Goal: Task Accomplishment & Management: Use online tool/utility

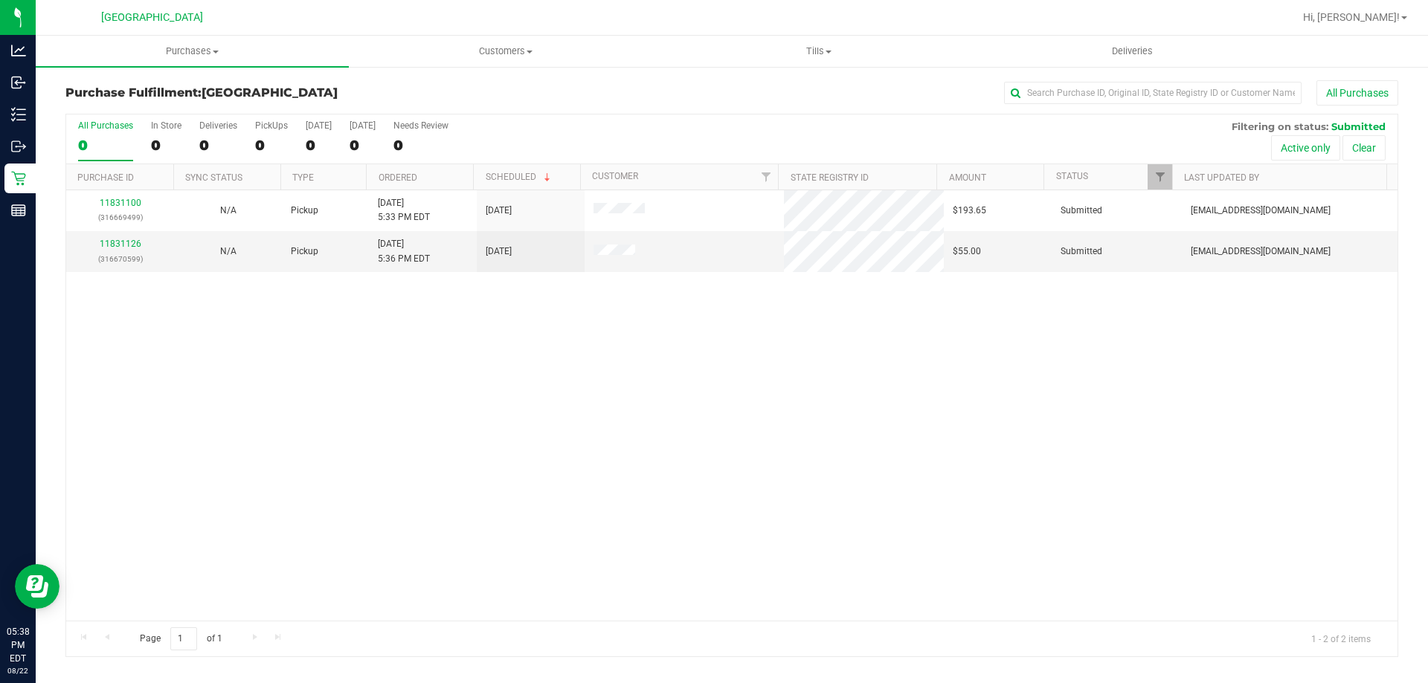
click at [355, 394] on div "11831100 (316669499) N/A Pickup 8/22/2025 5:33 PM EDT 8/22/2025 $193.65 Submitt…" at bounding box center [731, 405] width 1331 height 431
click at [822, 53] on span "Tills" at bounding box center [819, 51] width 312 height 13
click at [805, 89] on li "Manage tills" at bounding box center [818, 90] width 313 height 18
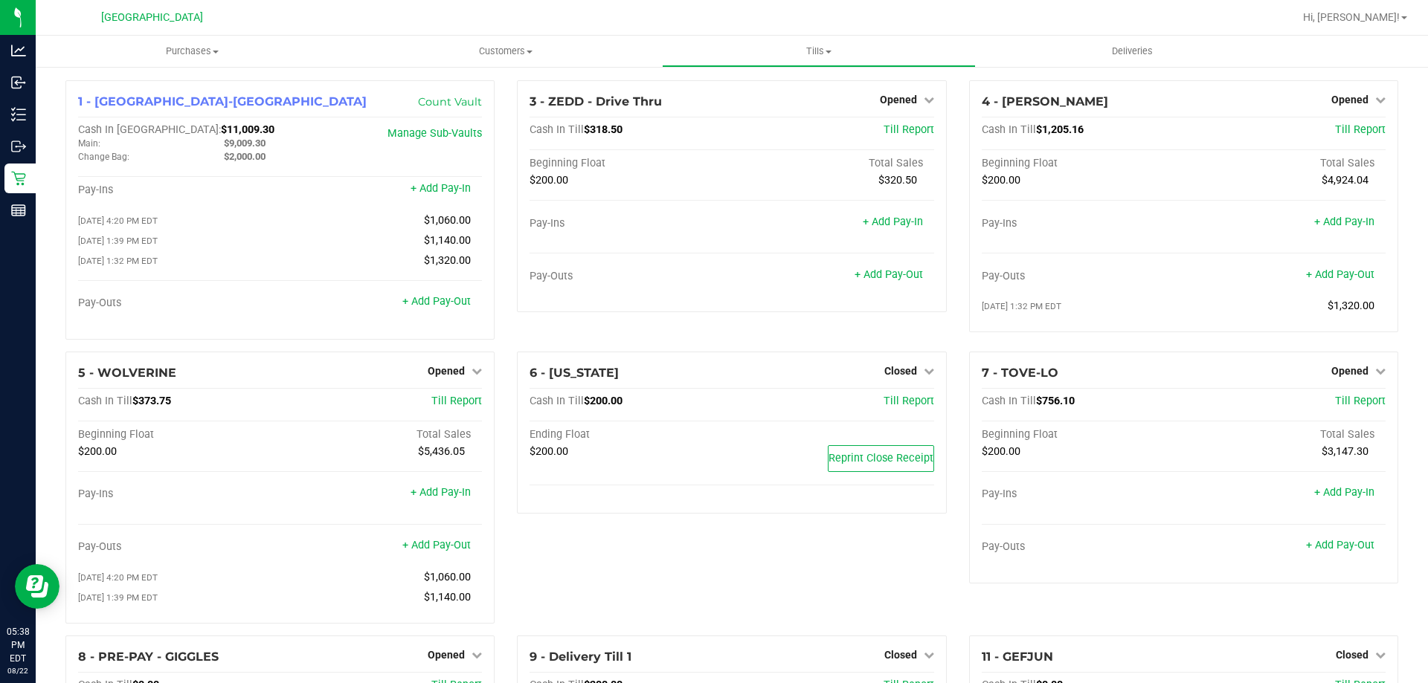
click at [756, 338] on div "3 - ZEDD - Drive Thru Opened Close Till Cash In Till $318.50 Till Report Beginn…" at bounding box center [731, 215] width 451 height 271
click at [708, 335] on div "3 - ZEDD - Drive Thru Opened Close Till Cash In Till $318.50 Till Report Beginn…" at bounding box center [731, 215] width 451 height 271
click at [712, 347] on div "3 - ZEDD - Drive Thru Opened Close Till Cash In Till $318.50 Till Report Beginn…" at bounding box center [731, 215] width 451 height 271
click at [849, 569] on div "6 - [US_STATE] Closed Open Till Cash In Till $200.00 Till Report Ending Float $…" at bounding box center [731, 494] width 451 height 284
click at [911, 375] on link "Closed" at bounding box center [909, 371] width 50 height 12
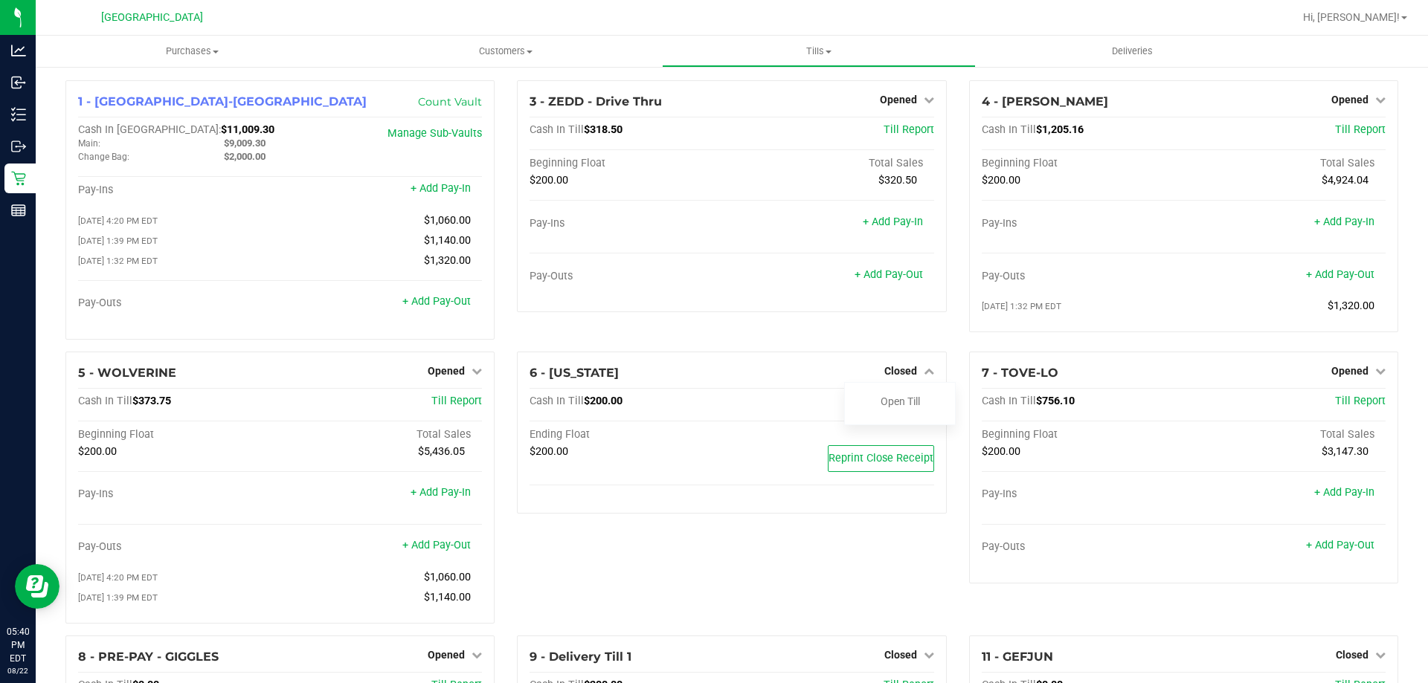
click at [831, 330] on div "3 - ZEDD - Drive Thru Opened Close Till Cash In Till $318.50 Till Report Beginn…" at bounding box center [731, 215] width 451 height 271
click at [887, 369] on span "Closed" at bounding box center [900, 371] width 33 height 12
click at [909, 373] on span "Closed" at bounding box center [900, 371] width 33 height 12
click at [902, 406] on link "Open Till" at bounding box center [899, 402] width 39 height 12
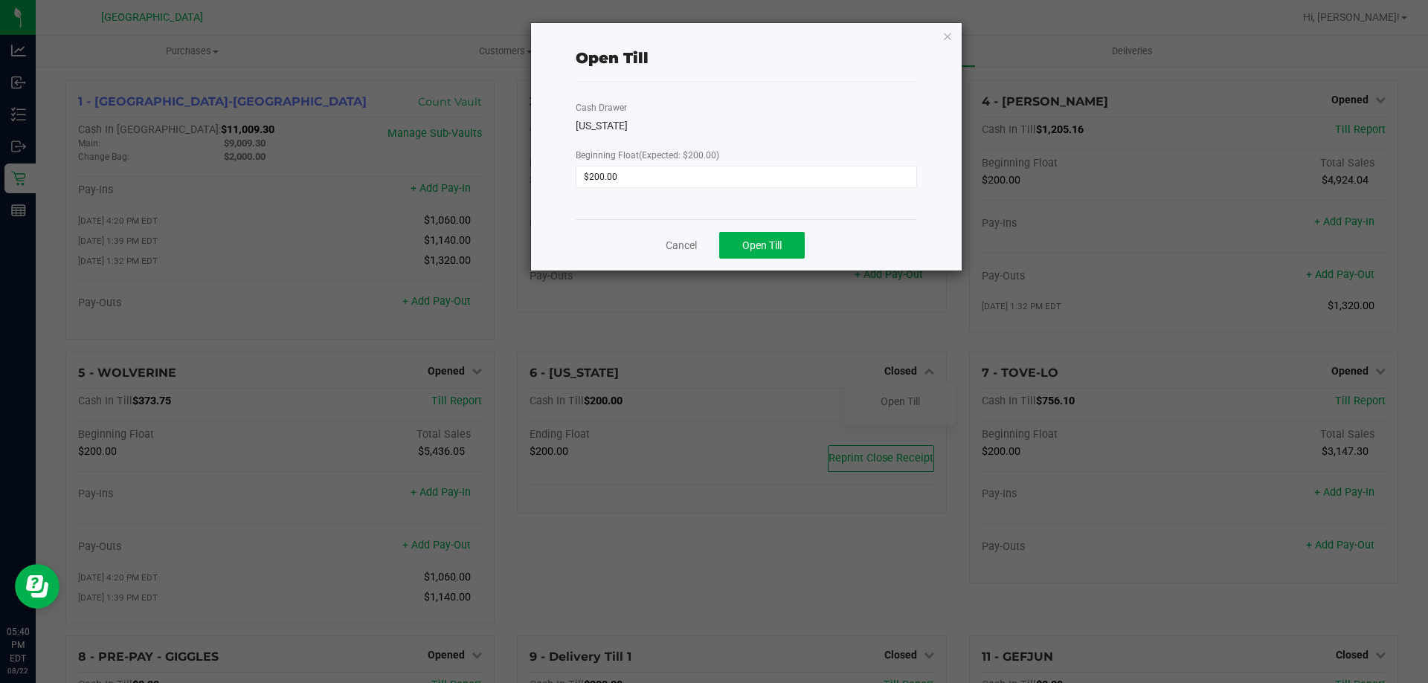
click at [756, 231] on div "Cancel Open Till" at bounding box center [746, 244] width 341 height 51
click at [766, 260] on div "Cancel Open Till" at bounding box center [746, 244] width 341 height 51
click at [761, 238] on button "Open Till" at bounding box center [762, 245] width 86 height 27
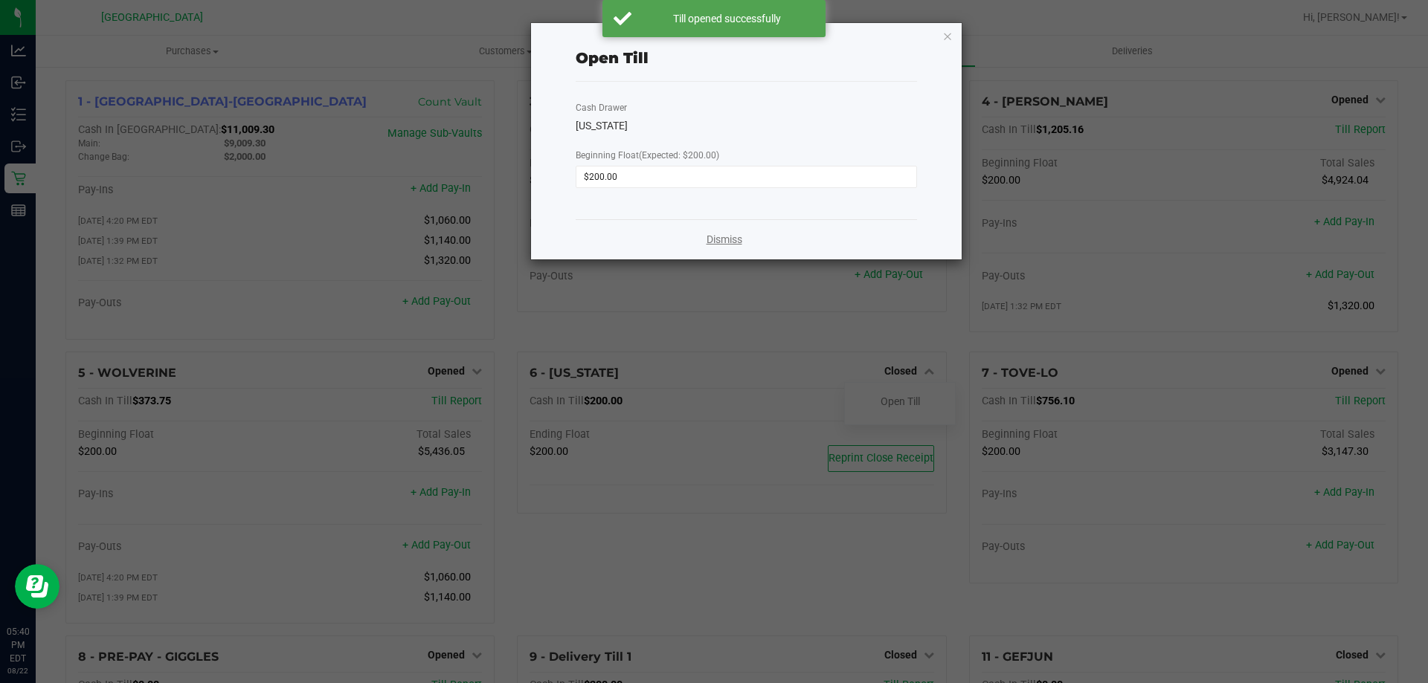
click at [730, 235] on link "Dismiss" at bounding box center [724, 240] width 36 height 16
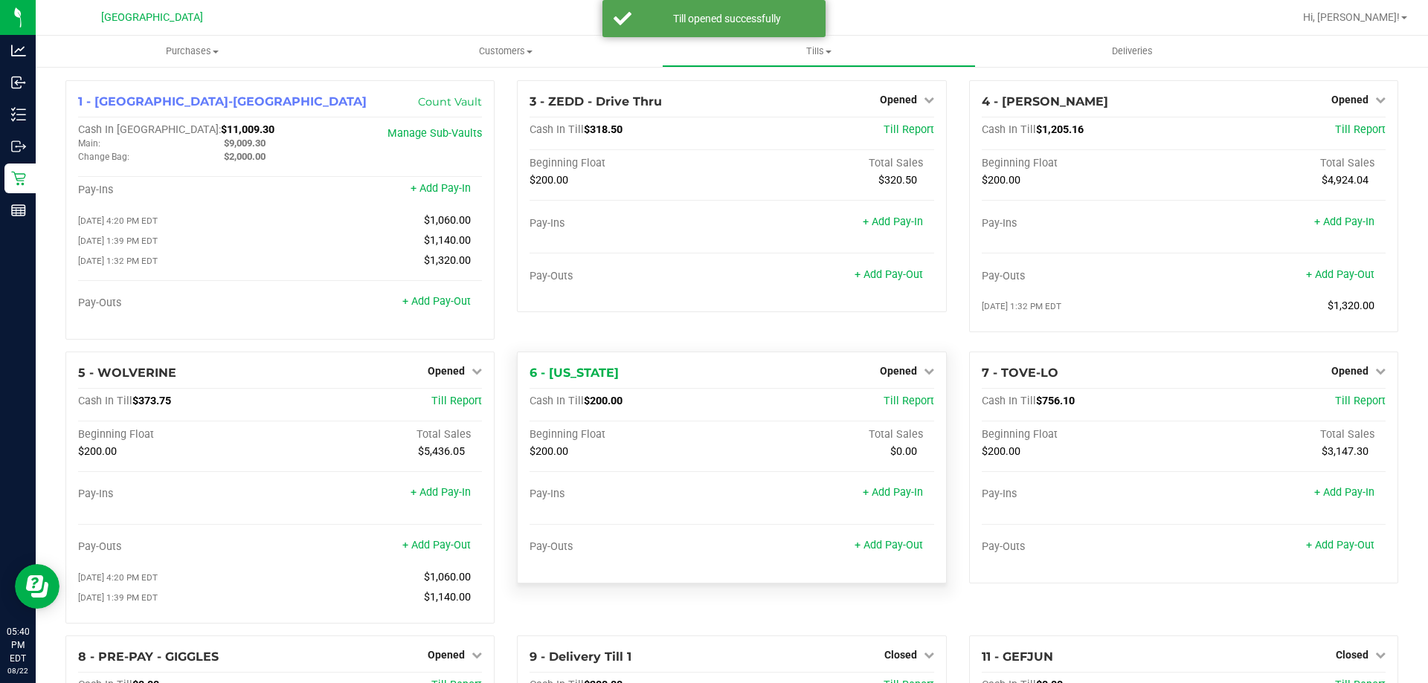
click at [576, 375] on span "6 - [US_STATE]" at bounding box center [573, 373] width 89 height 14
click at [619, 369] on div "6 - [US_STATE] Opened Close Till" at bounding box center [731, 373] width 404 height 18
click at [740, 356] on div "6 - [US_STATE] Opened Close Till Cash In Till $200.00 Till Report Beginning Flo…" at bounding box center [731, 468] width 429 height 232
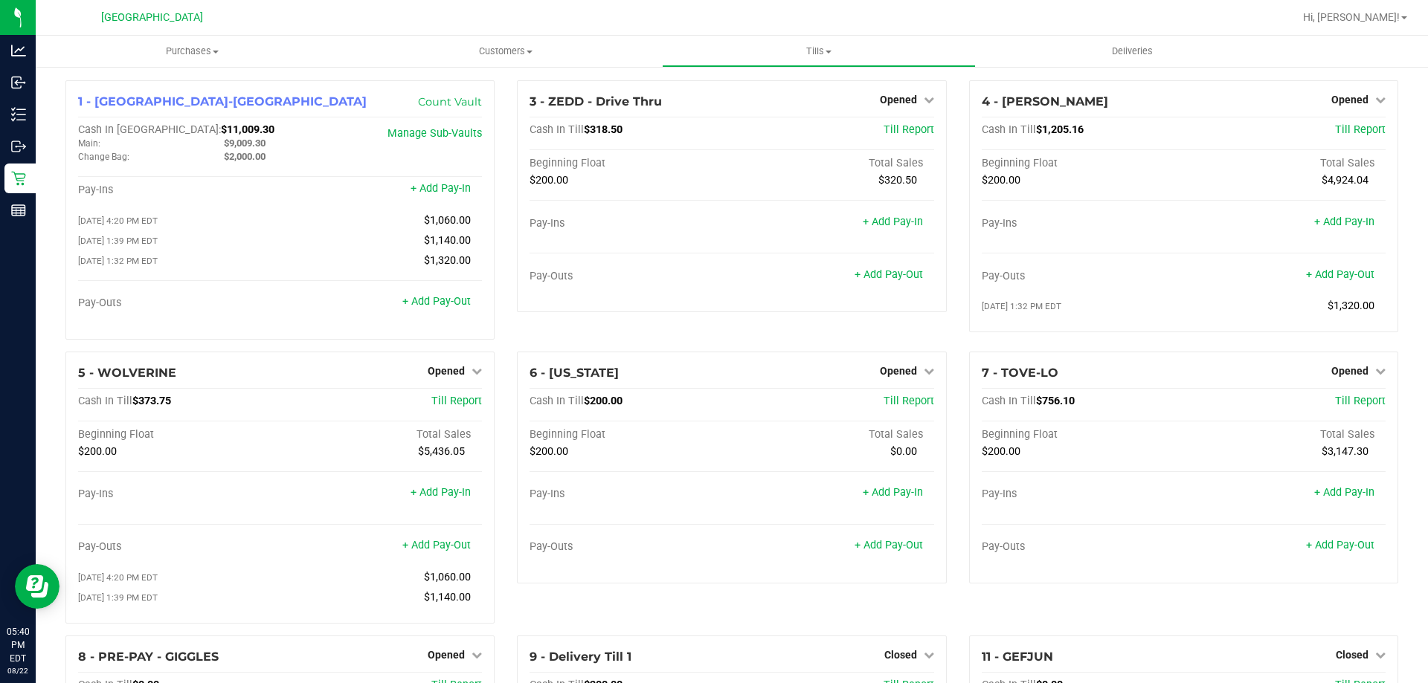
drag, startPoint x: 759, startPoint y: 324, endPoint x: 759, endPoint y: 340, distance: 15.6
click at [759, 329] on div "3 - ZEDD - Drive Thru Opened Close Till Cash In Till $318.50 Till Report Beginn…" at bounding box center [731, 215] width 451 height 271
click at [773, 339] on div "3 - ZEDD - Drive Thru Opened Close Till Cash In Till $318.50 Till Report Beginn…" at bounding box center [731, 215] width 451 height 271
click at [896, 408] on span "Till Report" at bounding box center [908, 401] width 51 height 13
